Goal: Information Seeking & Learning: Understand process/instructions

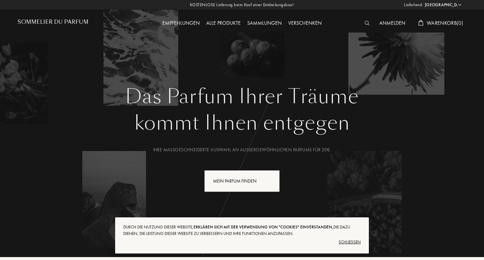
select select "FR"
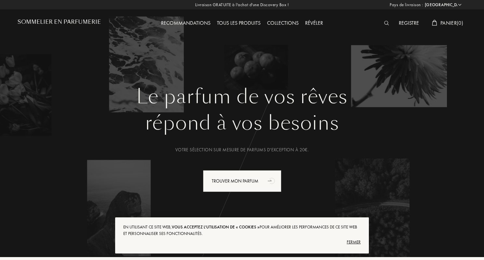
click at [354, 241] on font "Fermer" at bounding box center [354, 242] width 14 height 6
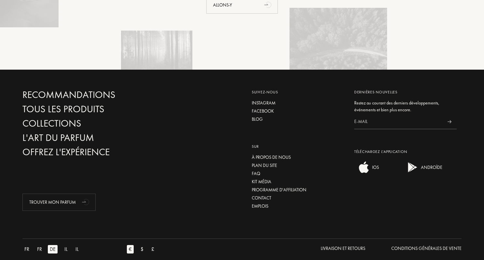
scroll to position [1564, 0]
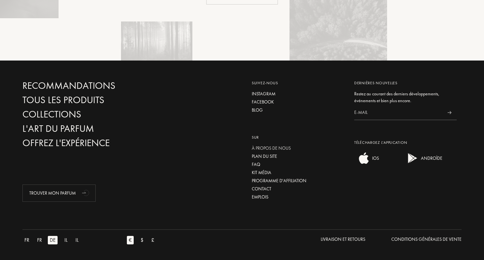
click at [273, 147] on font "À propos de nous" at bounding box center [271, 148] width 39 height 6
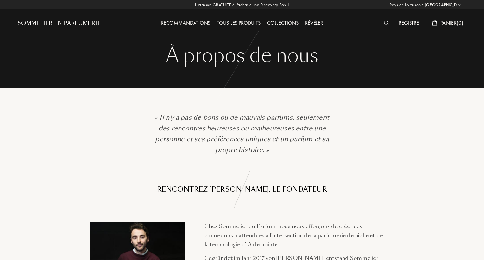
select select "FR"
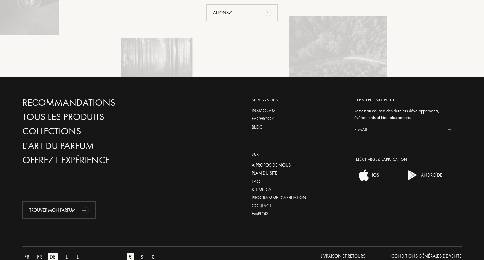
scroll to position [1011, 0]
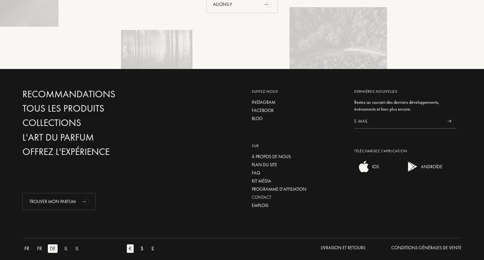
click at [258, 194] on font "contact" at bounding box center [262, 197] width 20 height 6
click at [265, 194] on font "contact" at bounding box center [262, 197] width 20 height 6
click at [342, 245] on font "Livraison et retours" at bounding box center [343, 248] width 45 height 6
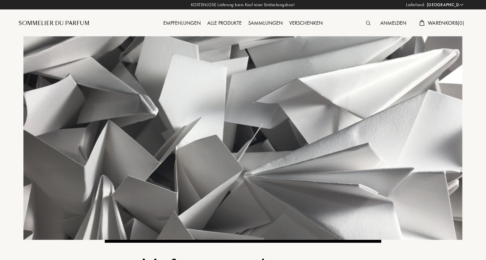
select select "FR"
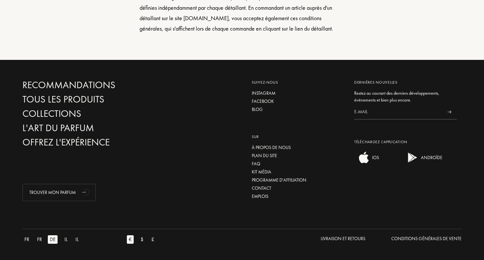
scroll to position [812, 0]
click at [257, 163] on font "FAQ" at bounding box center [256, 164] width 8 height 6
